Goal: Information Seeking & Learning: Learn about a topic

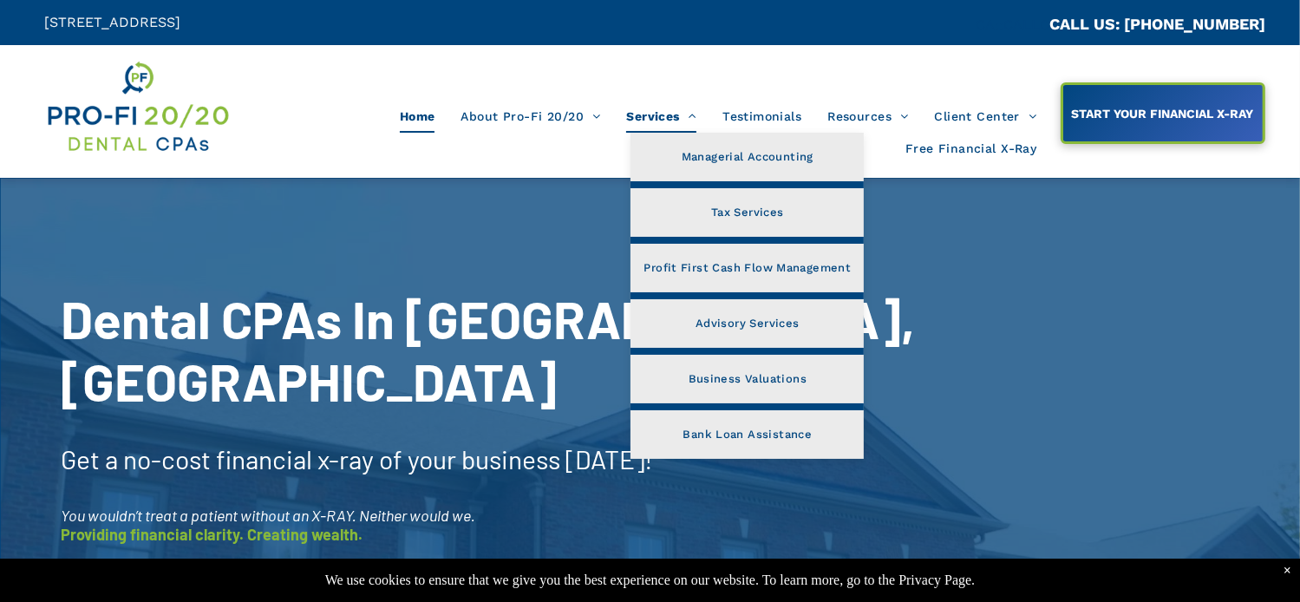
click at [648, 112] on span "Services" at bounding box center [661, 116] width 70 height 33
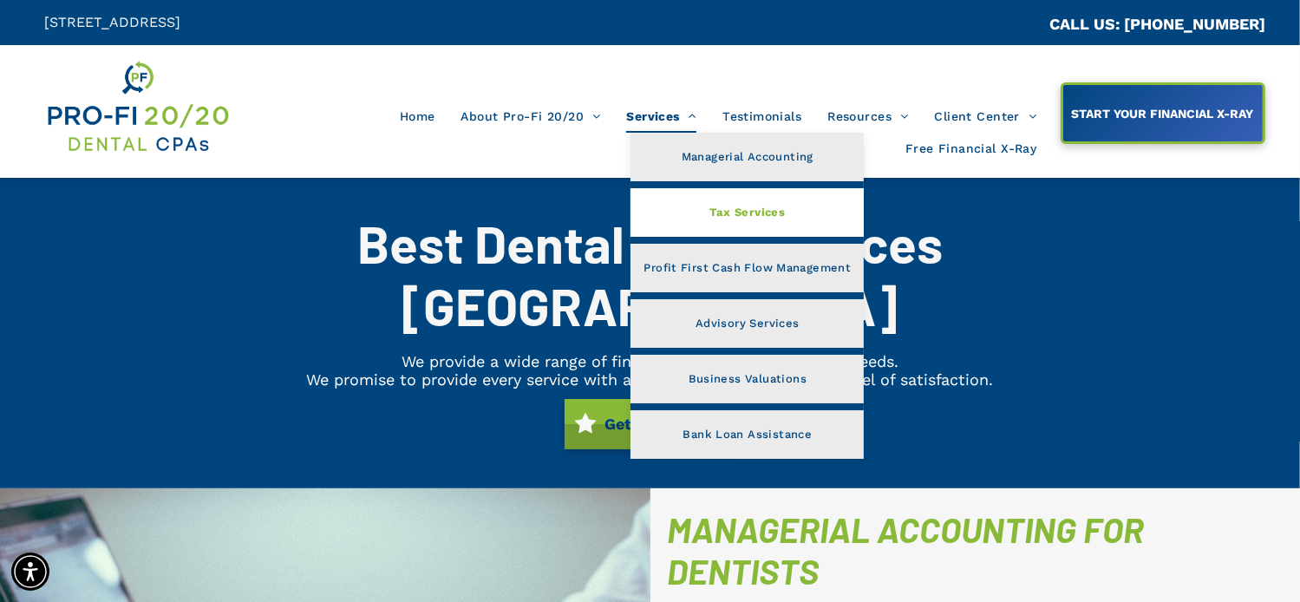
click at [733, 216] on span "Tax Services" at bounding box center [748, 212] width 75 height 23
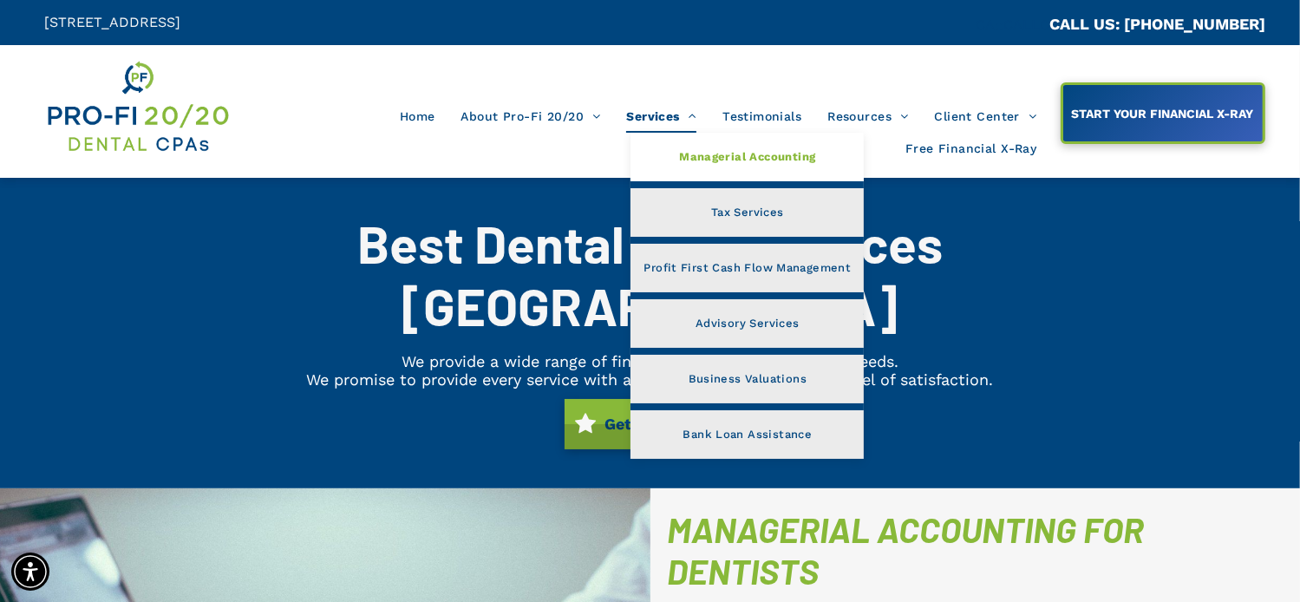
click at [738, 159] on span "Managerial Accounting" at bounding box center [747, 157] width 136 height 23
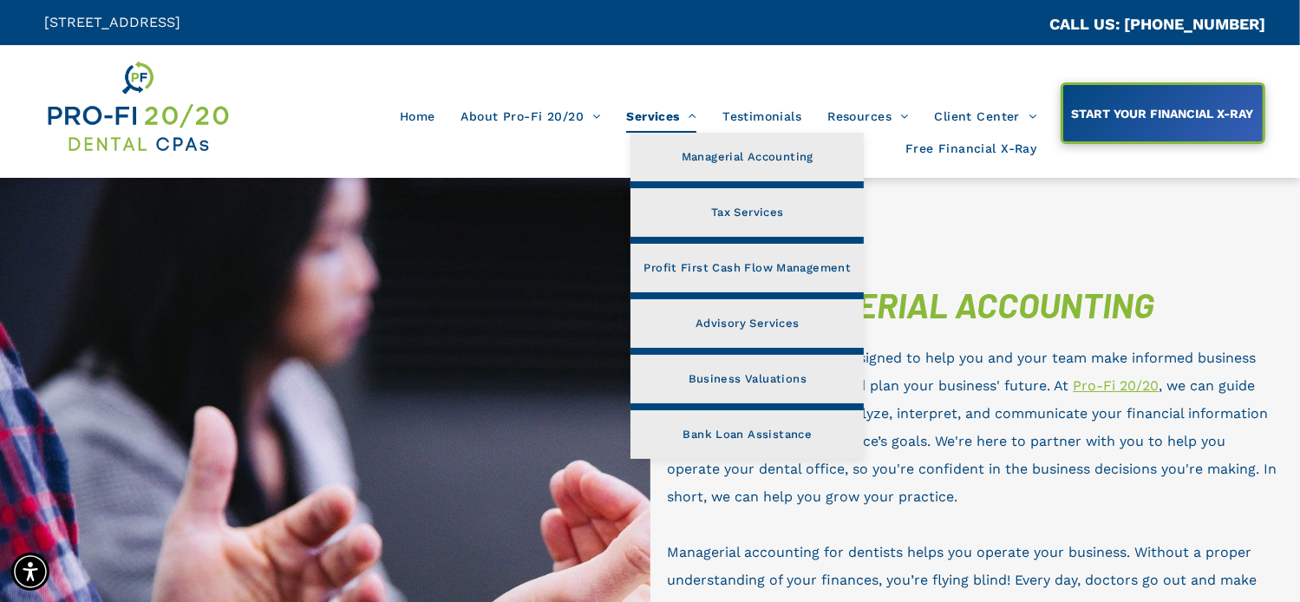
click at [647, 108] on span "Services" at bounding box center [661, 116] width 70 height 33
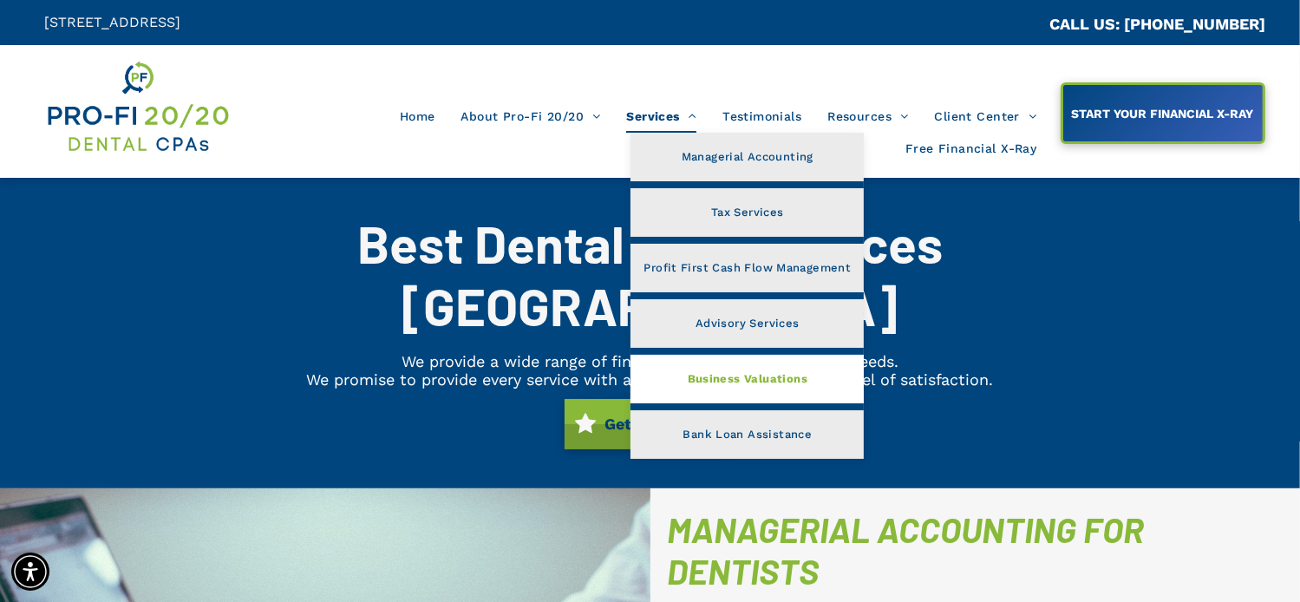
click at [684, 376] on link "Business Valuations" at bounding box center [747, 379] width 233 height 49
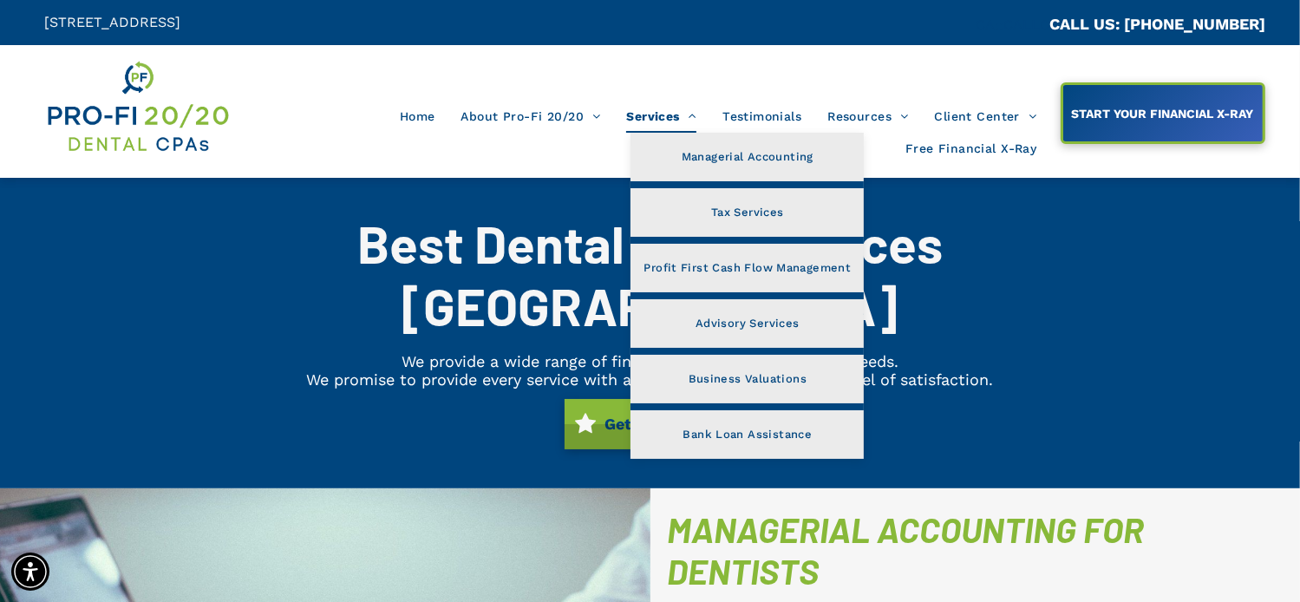
click at [691, 119] on span at bounding box center [688, 116] width 16 height 12
click at [705, 210] on link "Tax Services" at bounding box center [747, 212] width 233 height 49
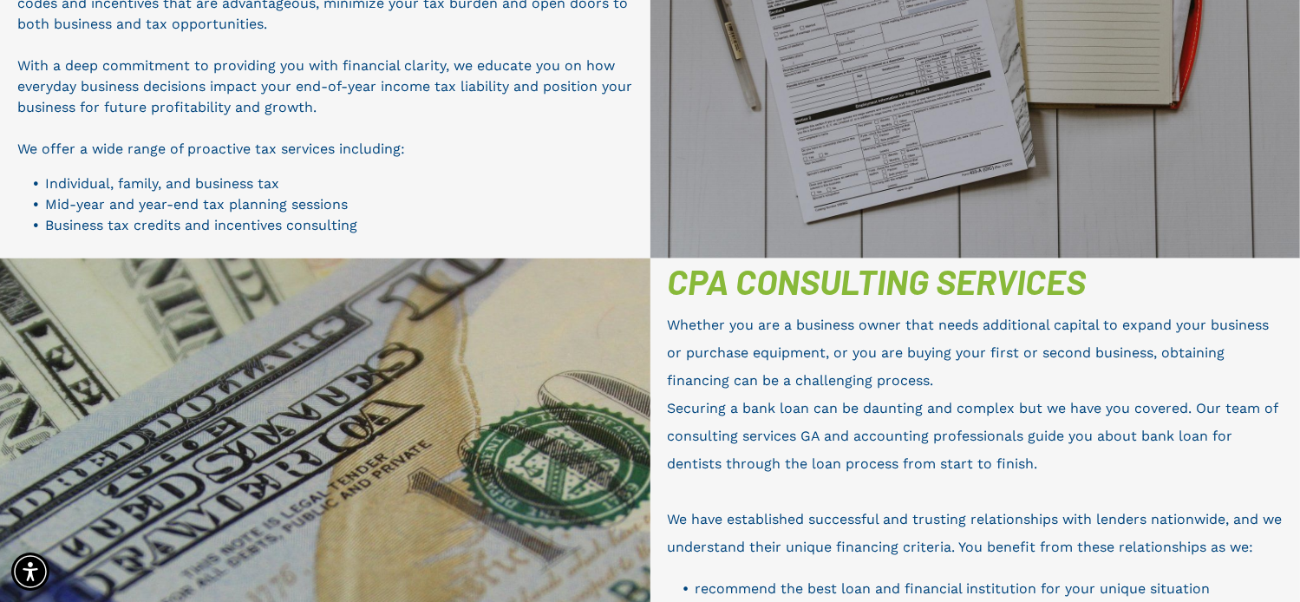
scroll to position [1083, 0]
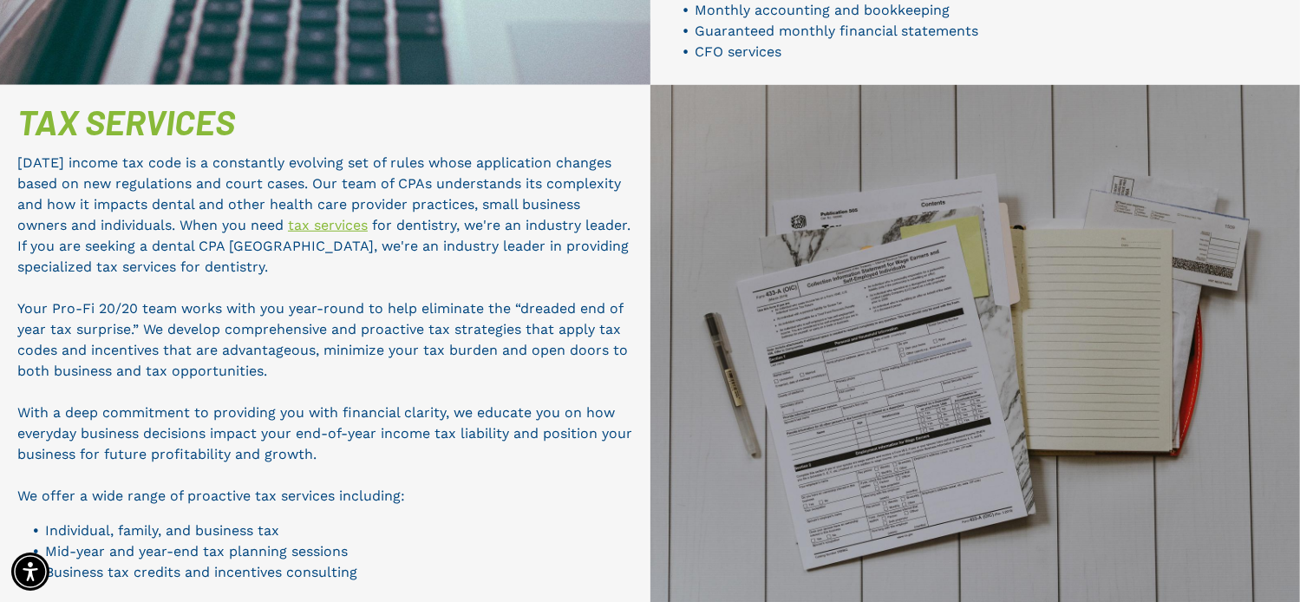
click at [337, 217] on link "tax services" at bounding box center [328, 225] width 80 height 16
click at [339, 217] on link "tax services" at bounding box center [328, 225] width 80 height 16
click at [340, 217] on link "tax services" at bounding box center [328, 225] width 80 height 16
click at [347, 217] on link "tax services" at bounding box center [328, 225] width 80 height 16
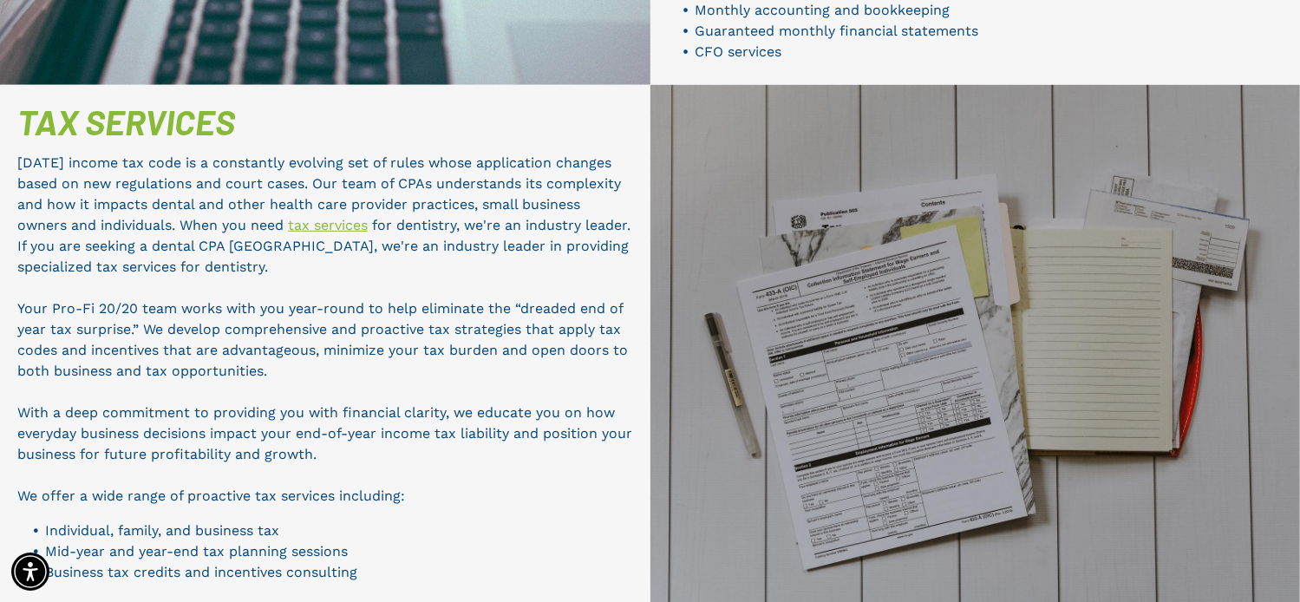
click at [347, 217] on link "tax services" at bounding box center [328, 225] width 80 height 16
click at [344, 217] on link "tax services" at bounding box center [328, 225] width 80 height 16
drag, startPoint x: 331, startPoint y: 135, endPoint x: 750, endPoint y: 207, distance: 425.2
click at [750, 207] on div at bounding box center [976, 345] width 651 height 521
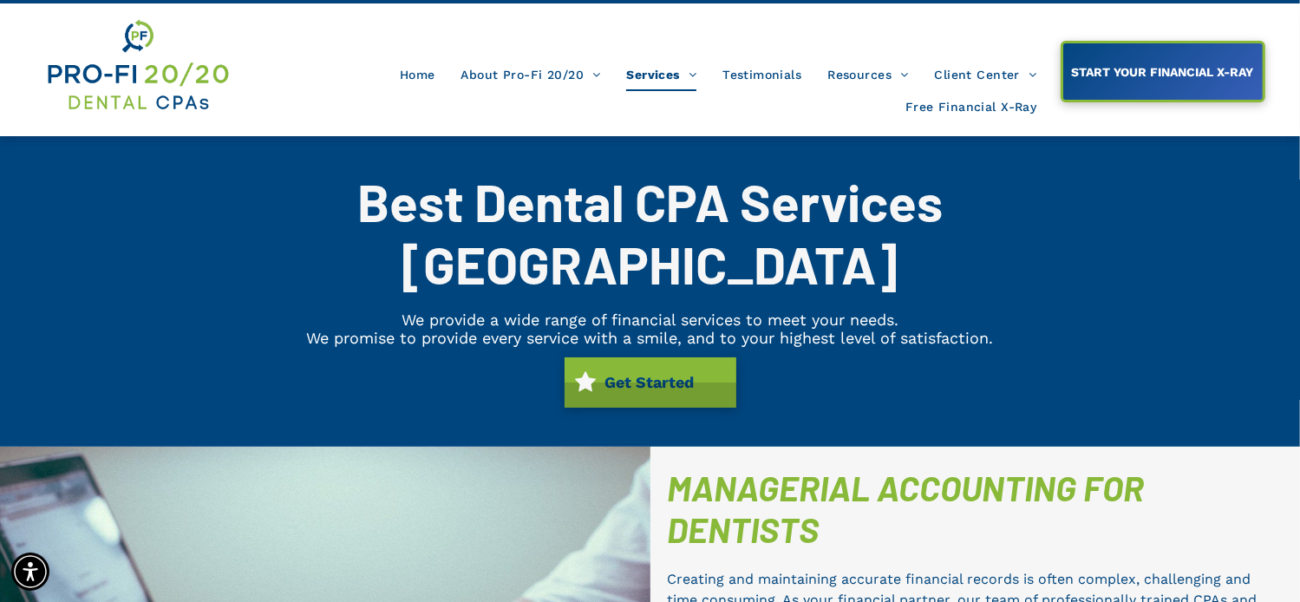
scroll to position [0, 0]
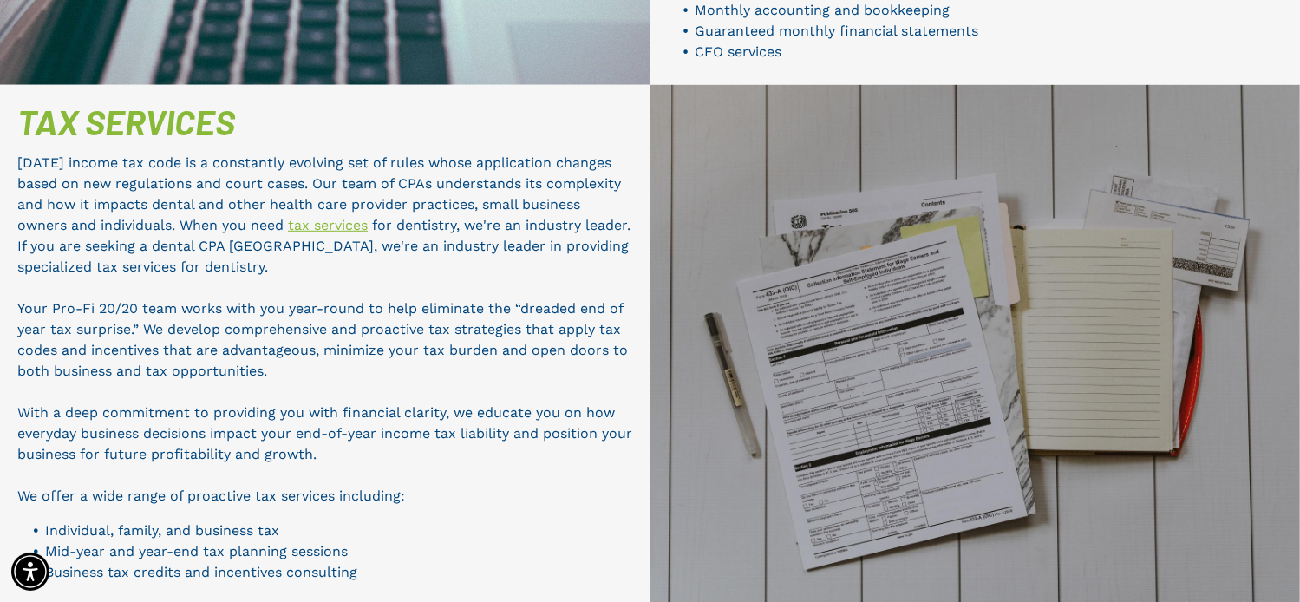
scroll to position [1083, 0]
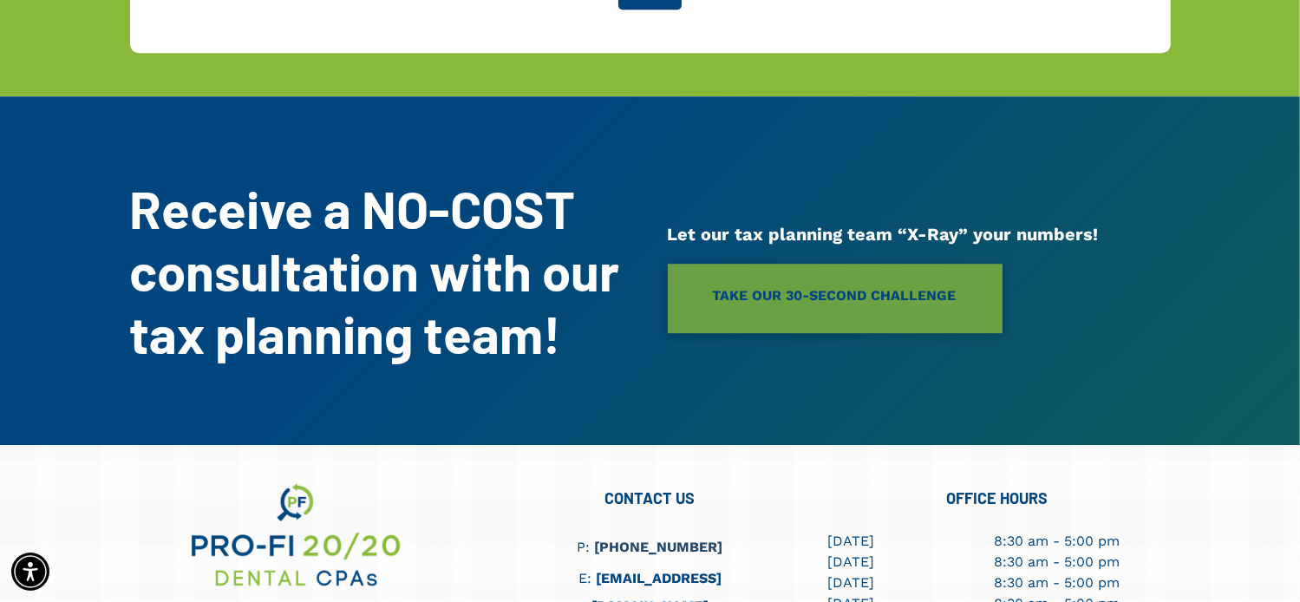
scroll to position [4685, 0]
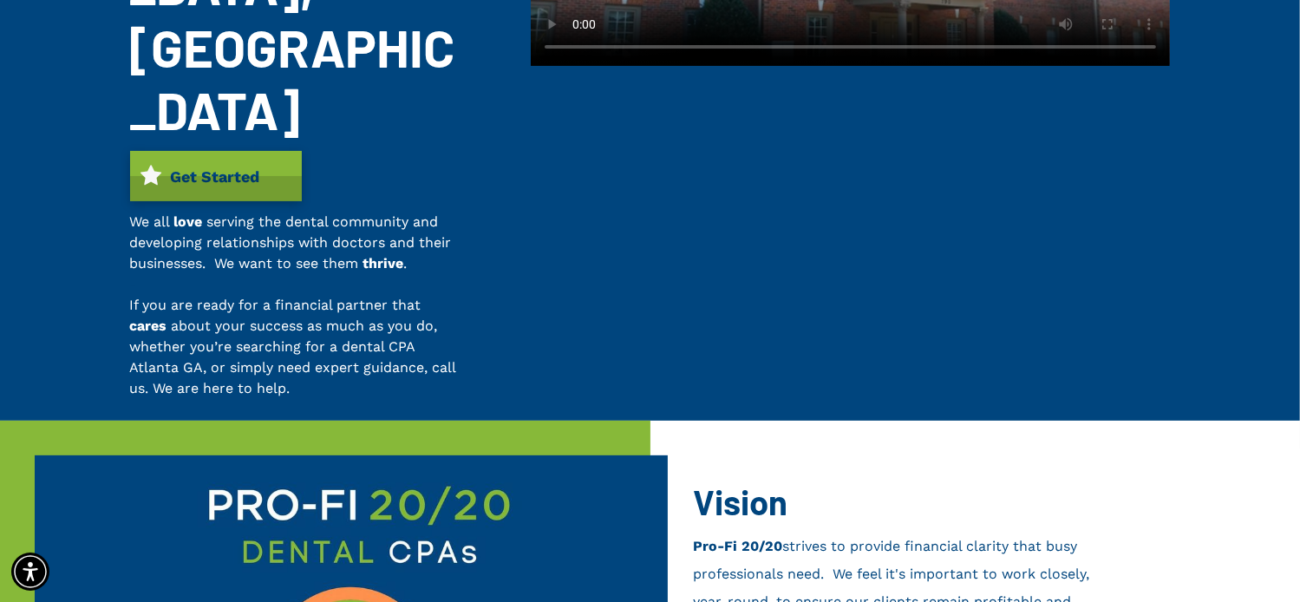
scroll to position [781, 0]
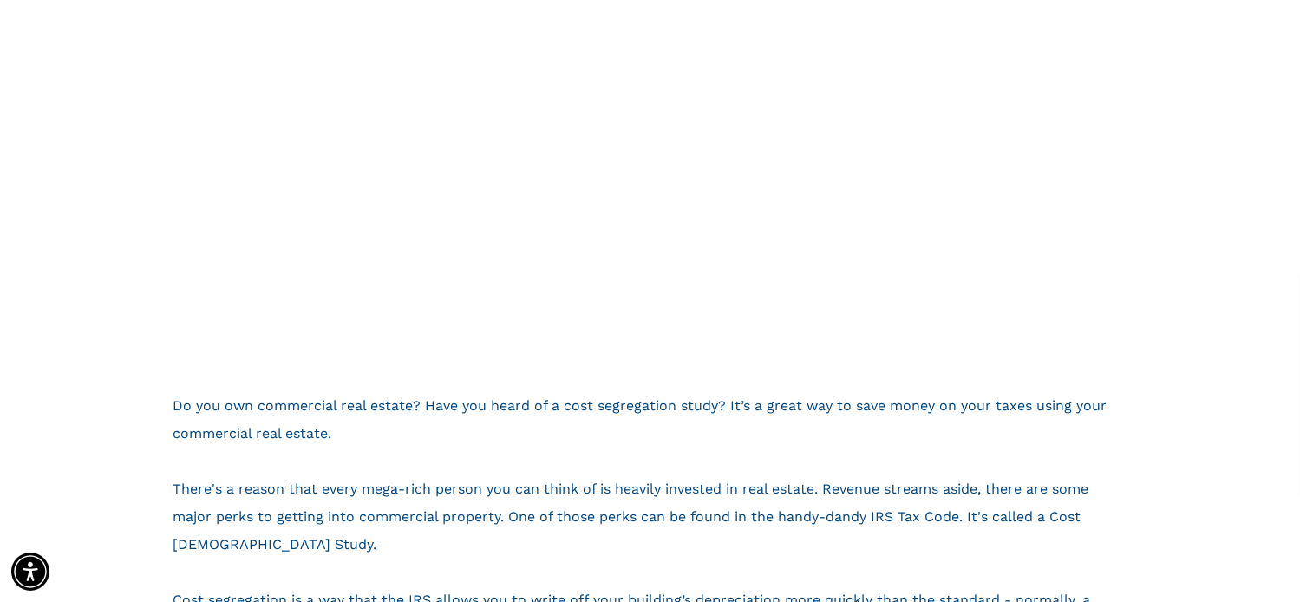
scroll to position [521, 0]
